Goal: Task Accomplishment & Management: Use online tool/utility

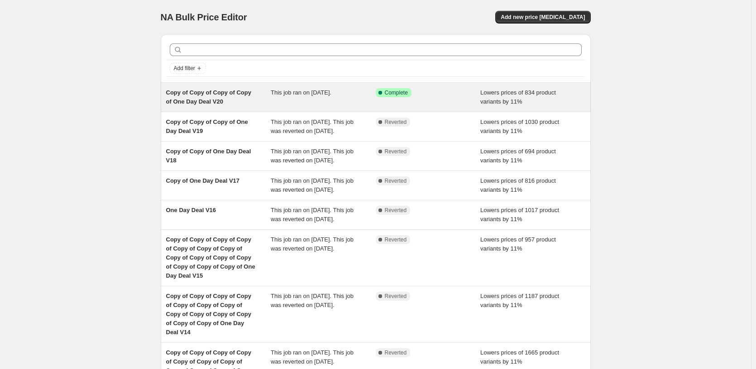
click at [381, 97] on icon at bounding box center [380, 92] width 9 height 9
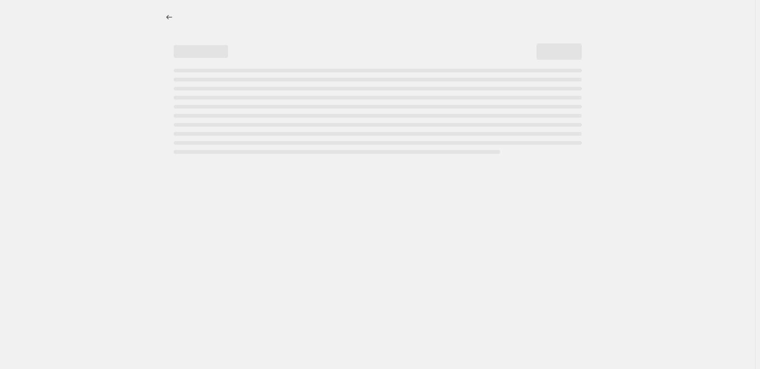
select select "percentage"
select select "pp"
select select "tag"
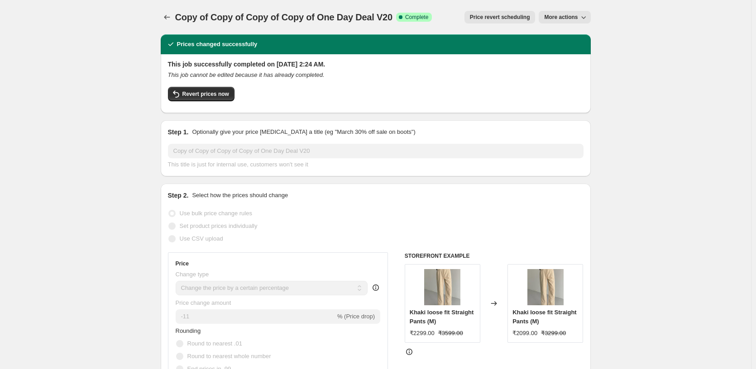
click at [565, 20] on span "More actions" at bounding box center [560, 17] width 33 height 7
click at [564, 40] on span "Copy to new job" at bounding box center [569, 36] width 49 height 9
select select "percentage"
select select "pp"
select select "tag"
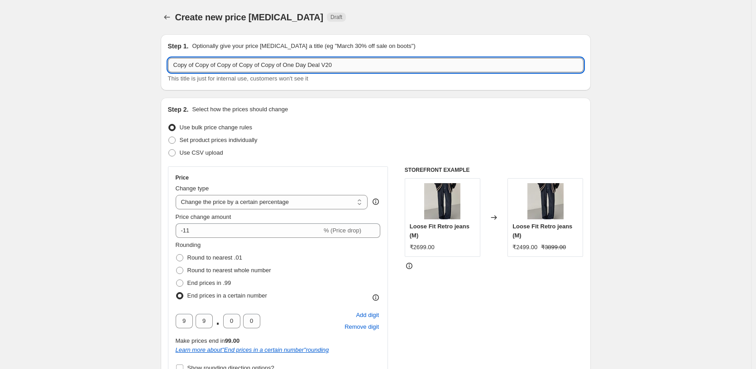
click at [404, 66] on input "Copy of Copy of Copy of Copy of Copy of One Day Deal V20" at bounding box center [375, 65] width 415 height 14
type input "Copy of Copy of Copy of Copy of Copy of One Day Deal V21"
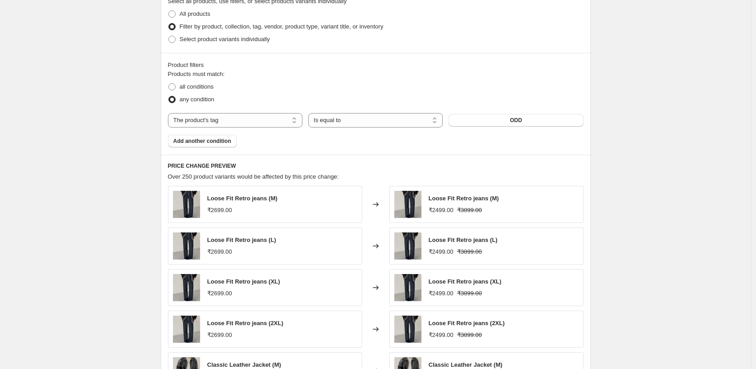
scroll to position [867, 0]
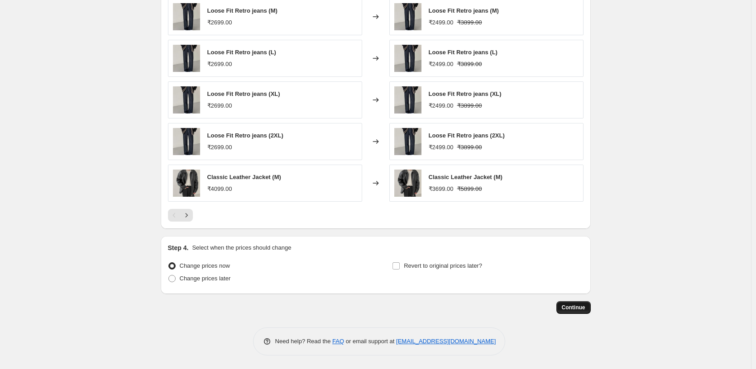
click at [573, 310] on span "Continue" at bounding box center [574, 307] width 24 height 7
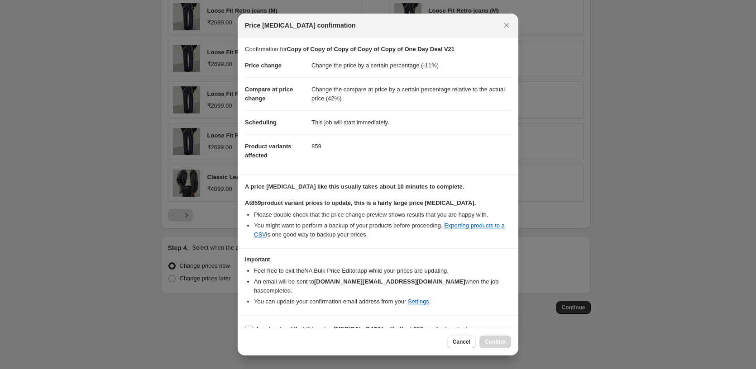
scroll to position [15, 0]
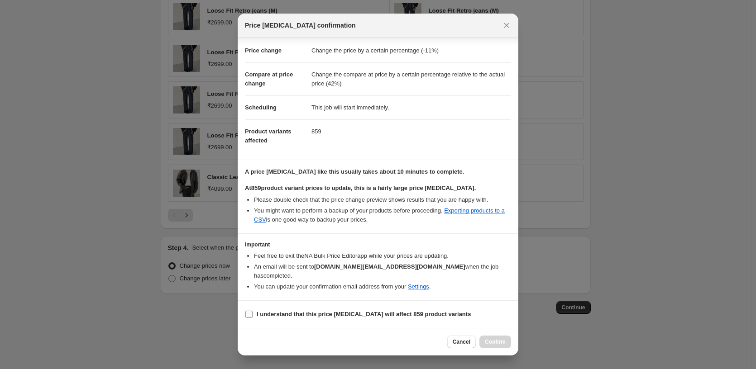
click at [272, 309] on label "I understand that this price change job will affect 859 product variants" at bounding box center [358, 314] width 226 height 13
click at [253, 311] on input "I understand that this price change job will affect 859 product variants" at bounding box center [248, 314] width 7 height 7
checkbox input "true"
click at [492, 339] on span "Confirm" at bounding box center [495, 341] width 21 height 7
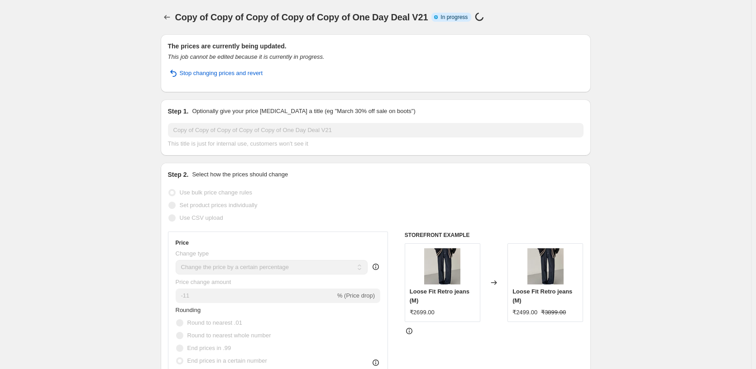
click at [172, 15] on icon "Price change jobs" at bounding box center [166, 17] width 9 height 9
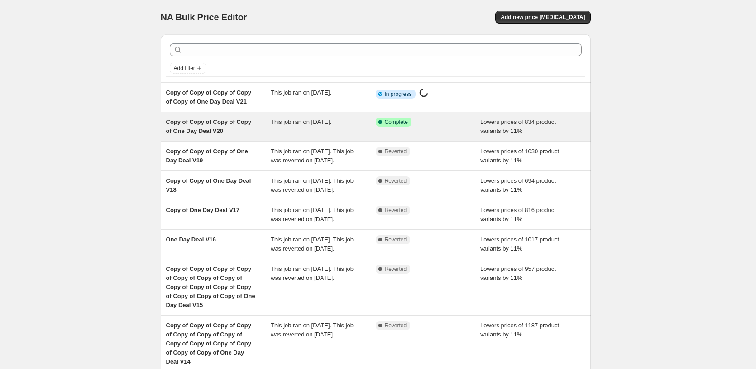
click at [321, 128] on div "This job ran on September 8, 2025." at bounding box center [323, 127] width 105 height 18
